Goal: Information Seeking & Learning: Understand process/instructions

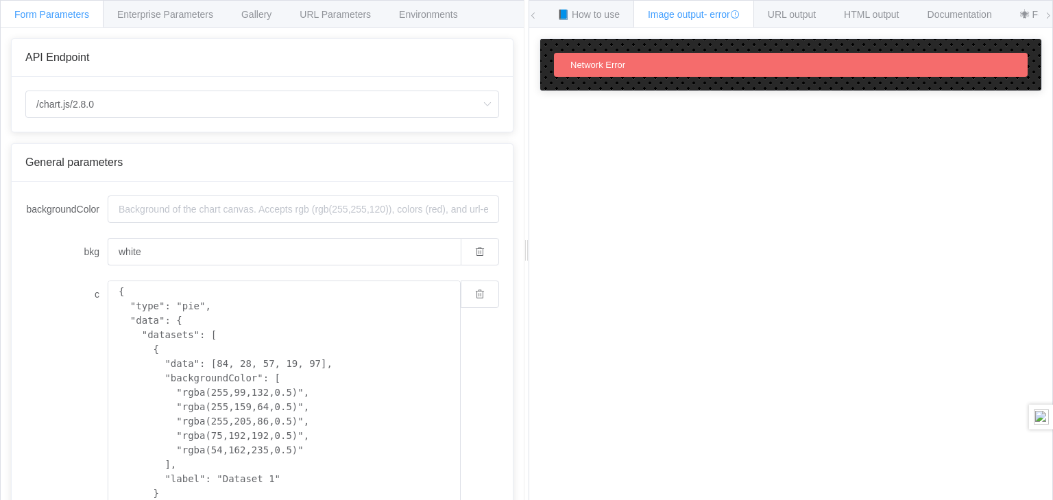
click at [256, 13] on span "Gallery" at bounding box center [256, 14] width 30 height 11
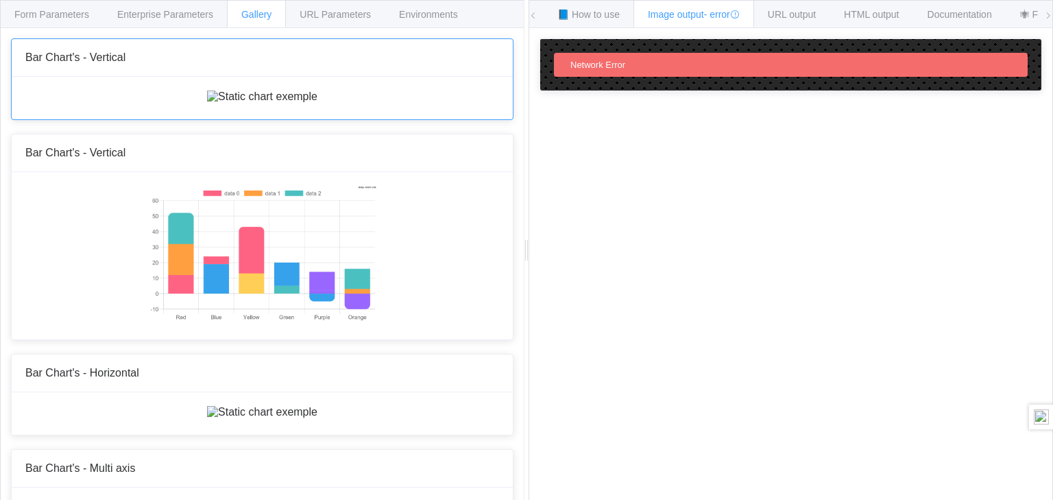
click at [233, 103] on img at bounding box center [262, 96] width 110 height 12
click at [254, 323] on img at bounding box center [262, 254] width 228 height 137
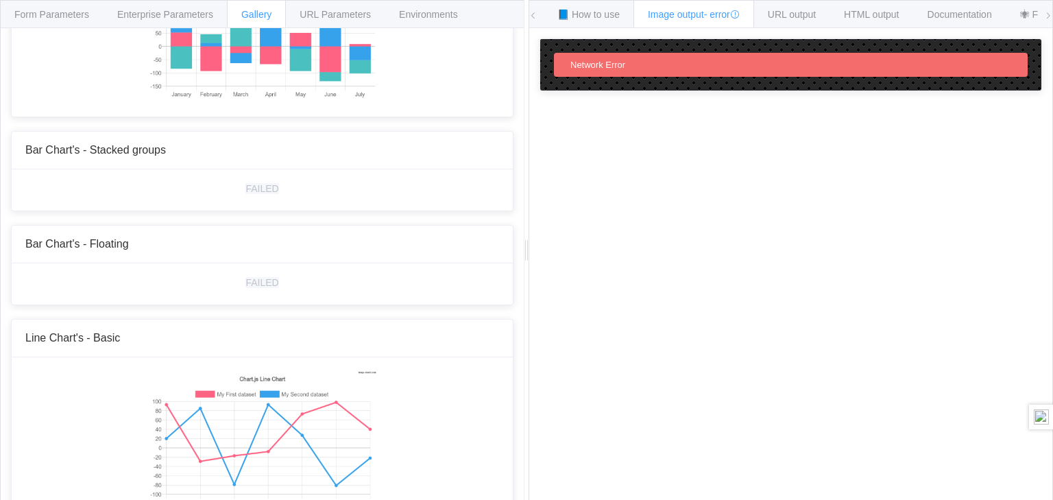
scroll to position [634, 0]
click at [258, 99] on img at bounding box center [262, 30] width 228 height 137
click at [585, 64] on span "Network Error" at bounding box center [597, 65] width 55 height 10
click at [709, 12] on span "- error" at bounding box center [722, 14] width 36 height 11
click at [740, 13] on icon at bounding box center [735, 15] width 10 height 10
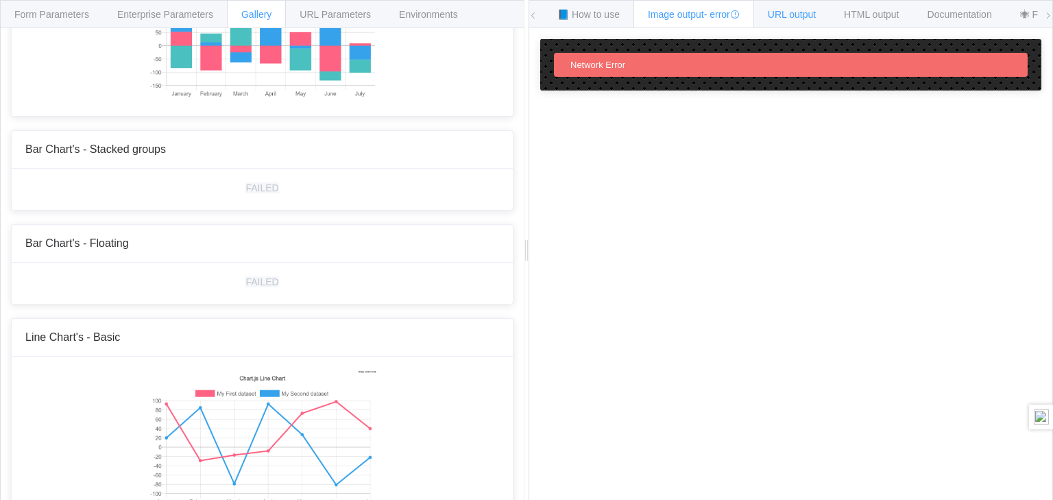
click at [809, 17] on span "URL output" at bounding box center [792, 14] width 48 height 11
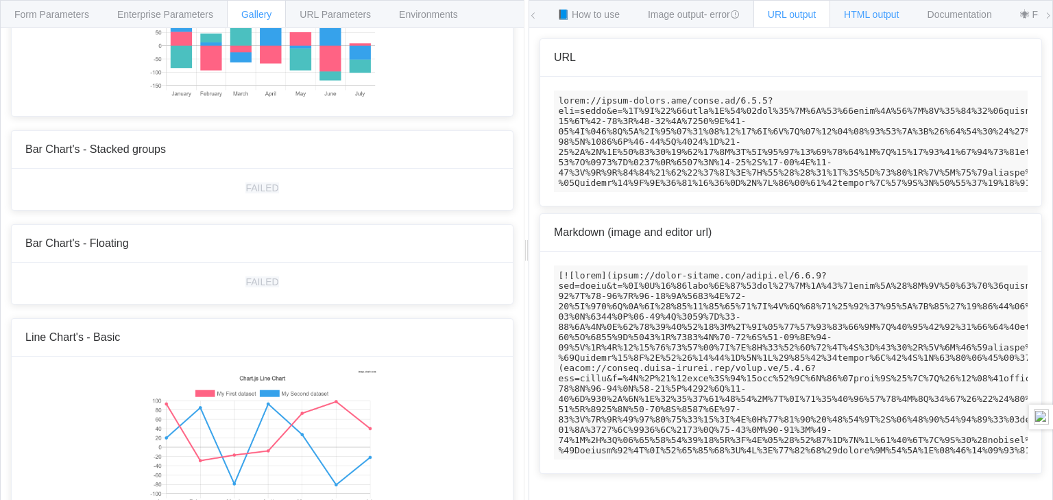
click at [876, 20] on div "HTML output" at bounding box center [871, 13] width 84 height 27
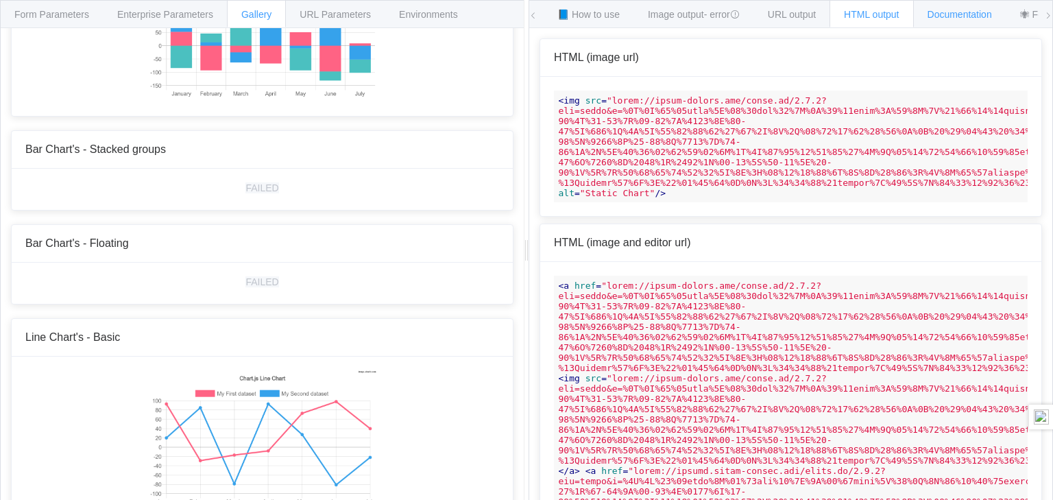
click at [960, 6] on div "Documentation" at bounding box center [959, 13] width 93 height 27
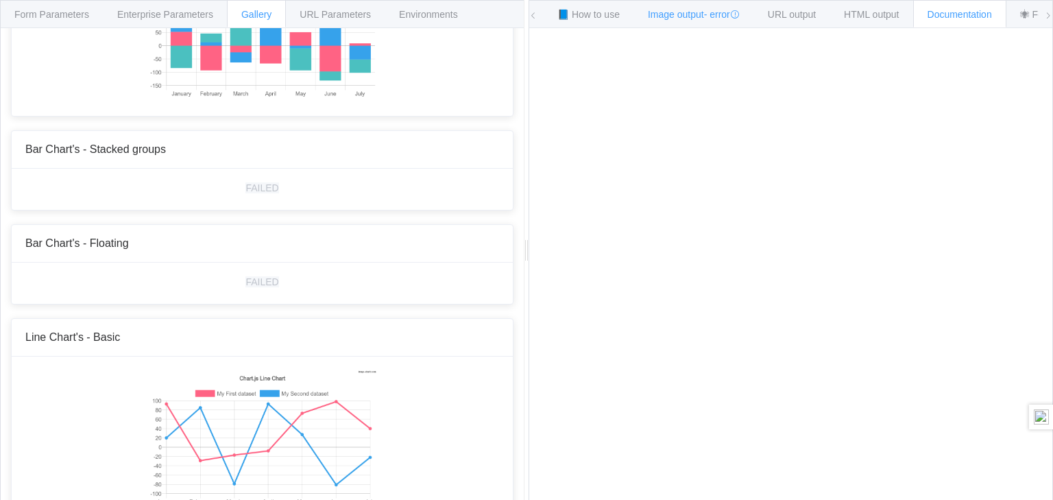
click at [696, 8] on div "Image output - error" at bounding box center [693, 13] width 121 height 27
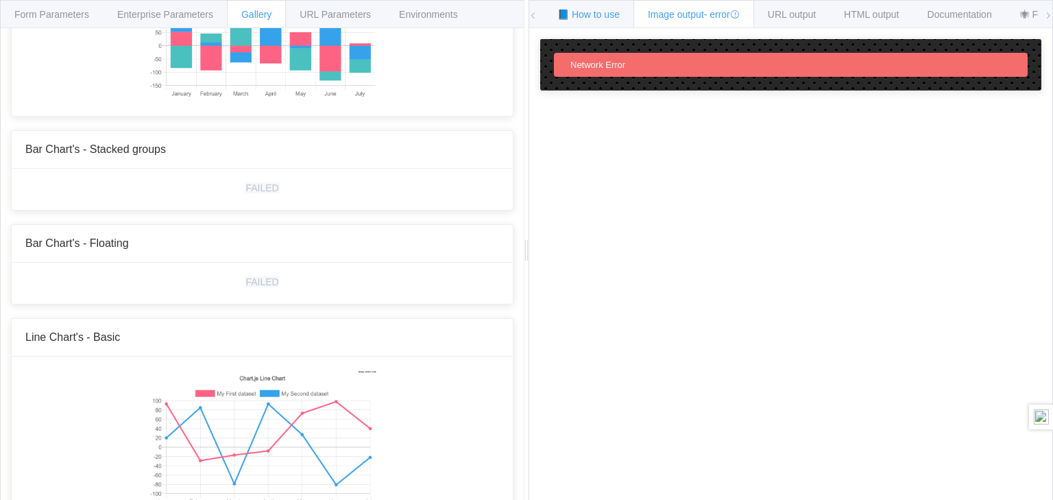
click at [604, 10] on span "📘 How to use" at bounding box center [588, 14] width 62 height 11
